Goal: Transaction & Acquisition: Download file/media

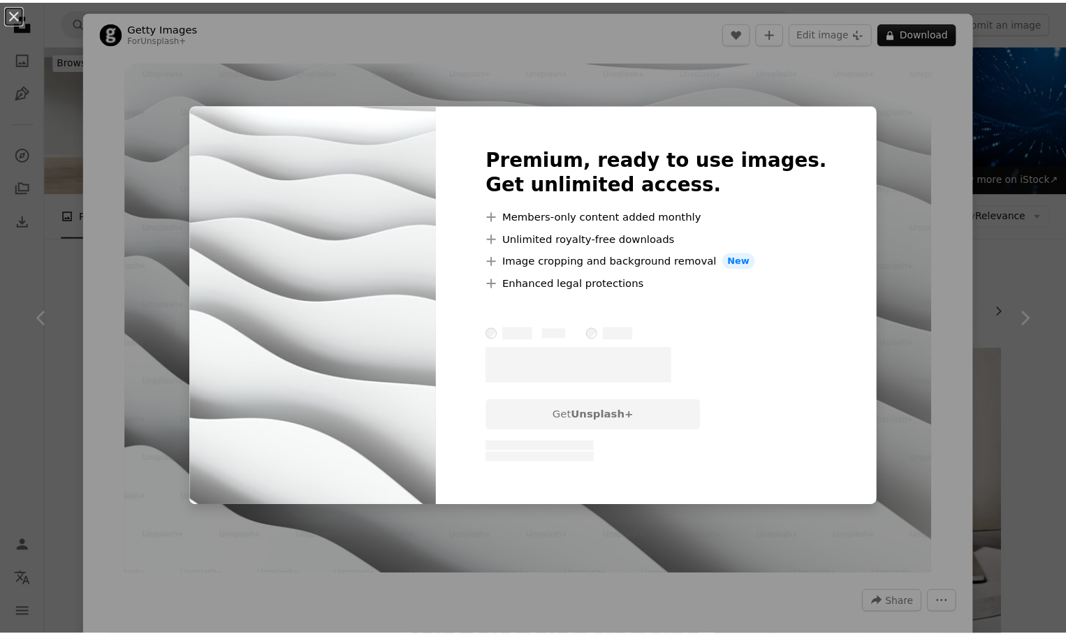
scroll to position [814, 0]
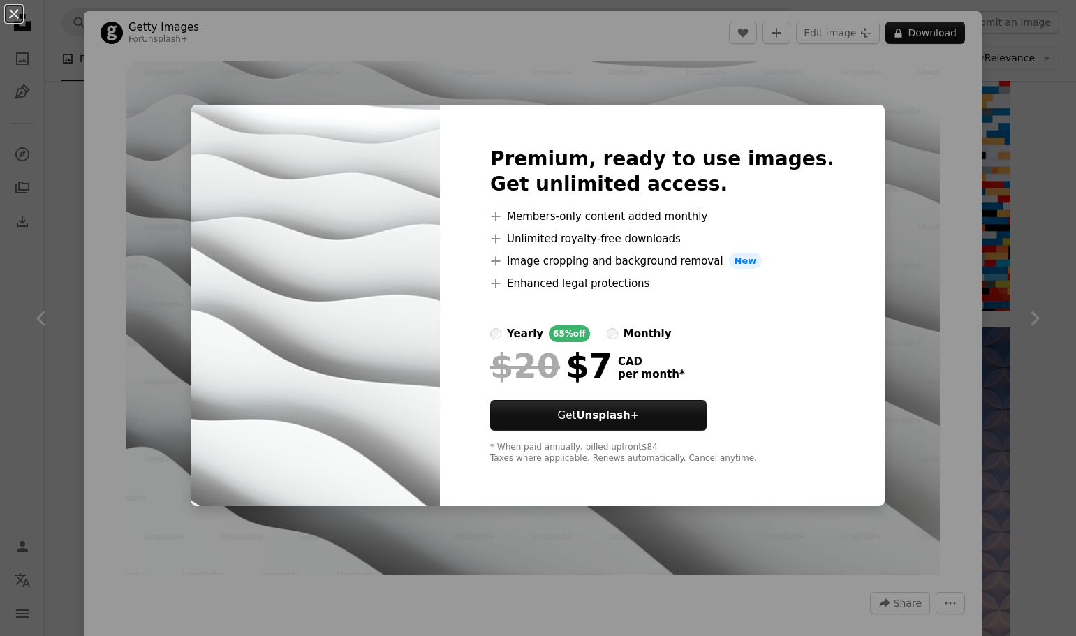
click at [911, 238] on div "An X shape Premium, ready to use images. Get unlimited access. A plus sign Memb…" at bounding box center [538, 318] width 1076 height 636
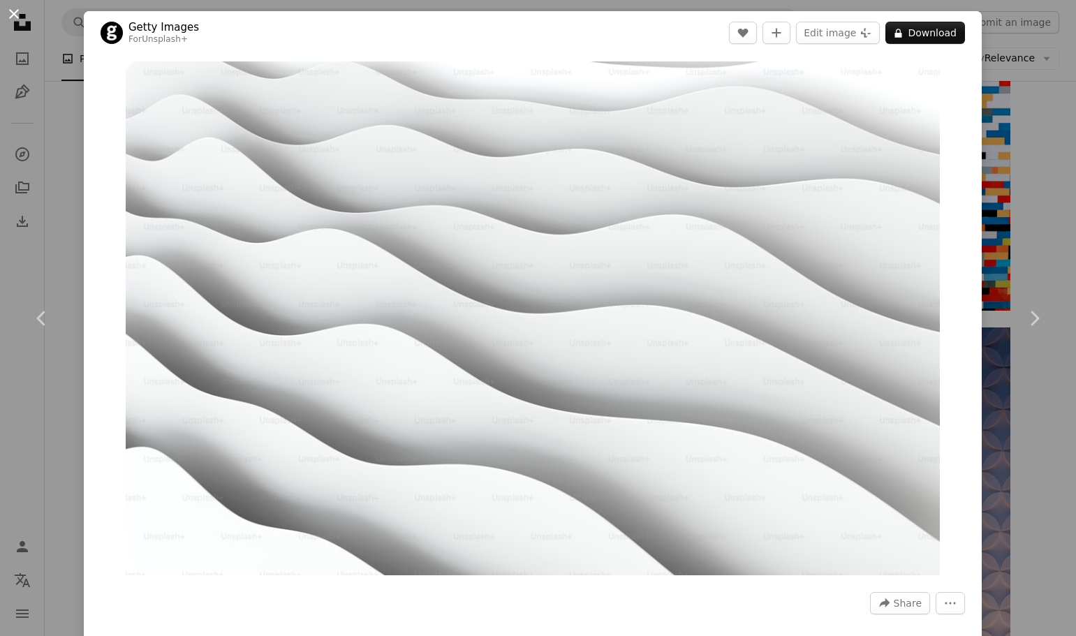
click at [15, 16] on button "An X shape" at bounding box center [14, 14] width 17 height 17
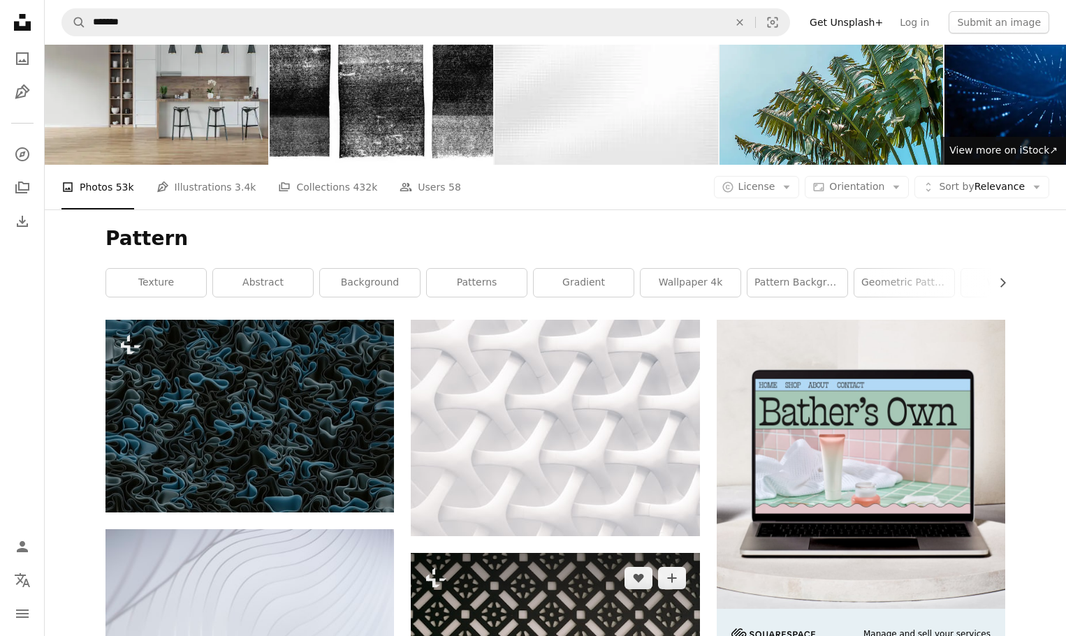
scroll to position [28, 0]
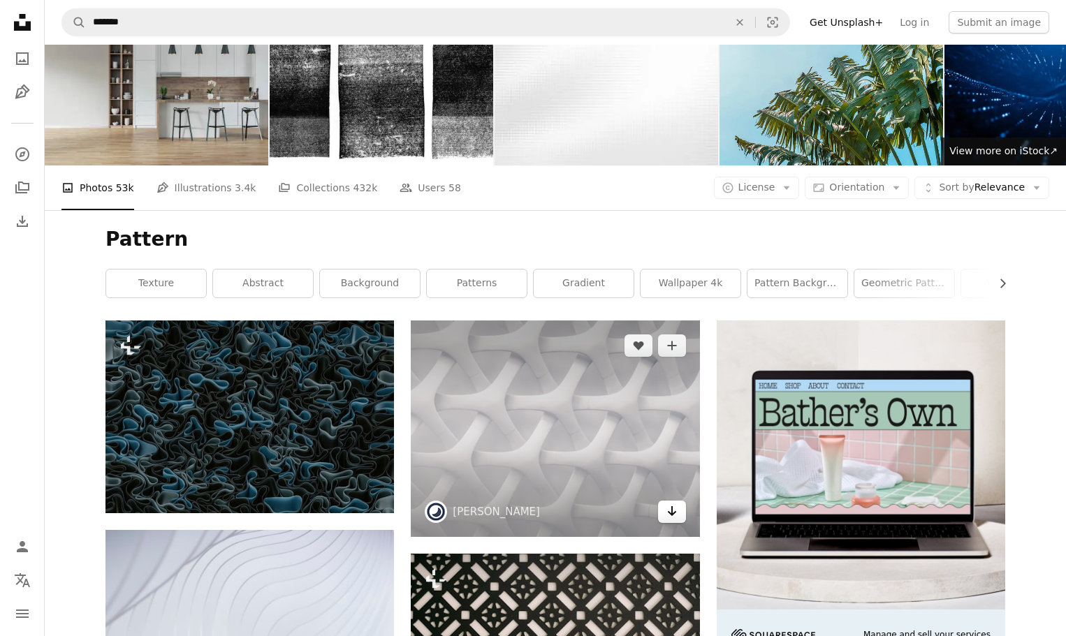
click at [672, 517] on icon "Arrow pointing down" at bounding box center [671, 511] width 11 height 17
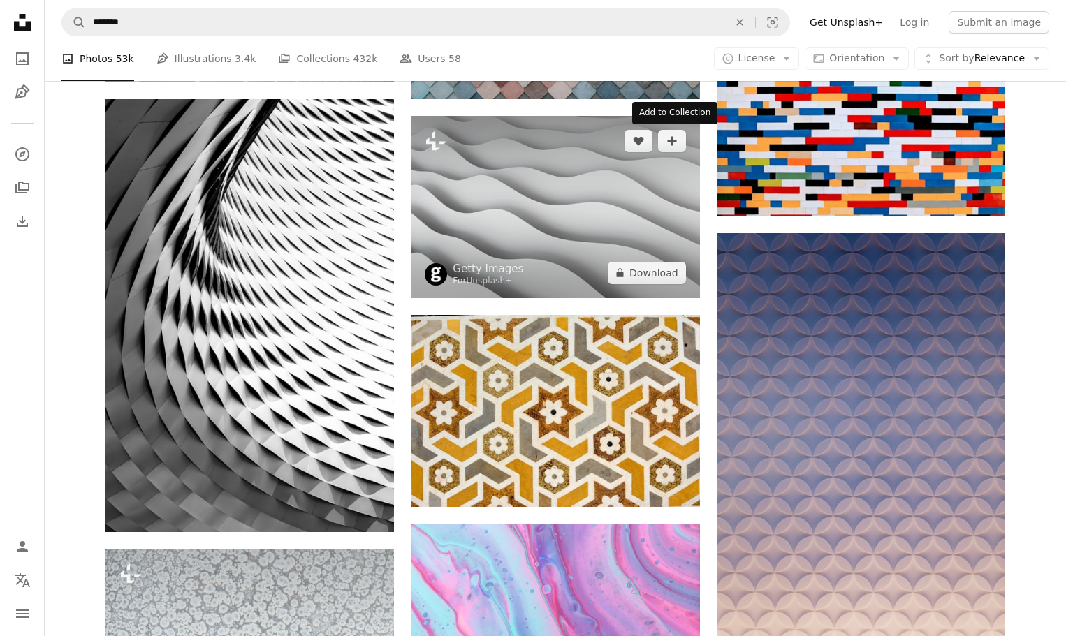
scroll to position [909, 0]
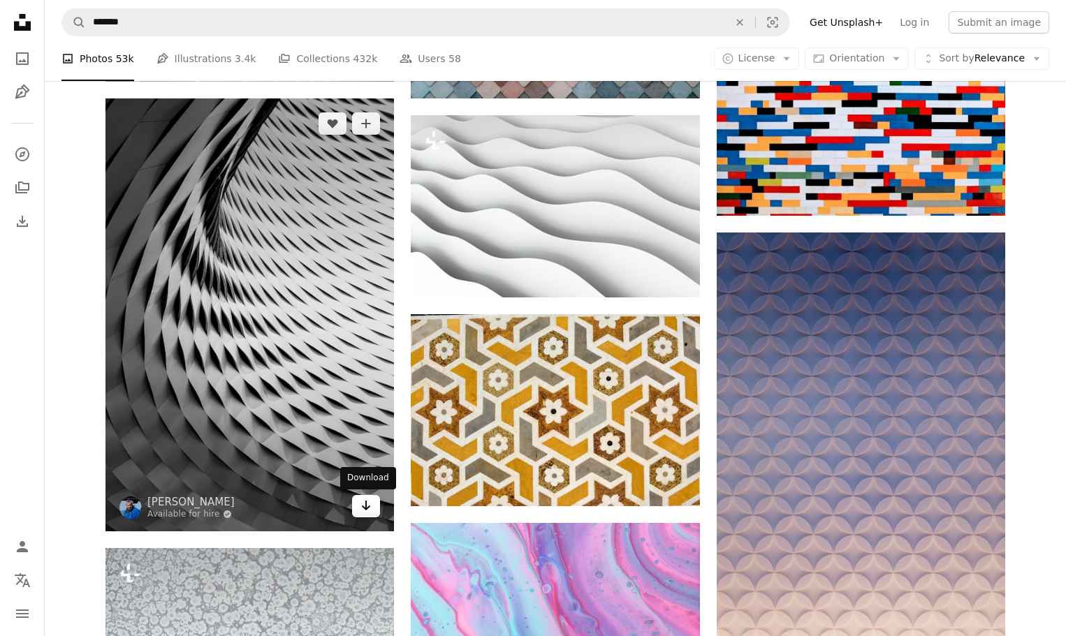
click at [360, 508] on link "Arrow pointing down" at bounding box center [366, 506] width 28 height 22
